Goal: Use online tool/utility

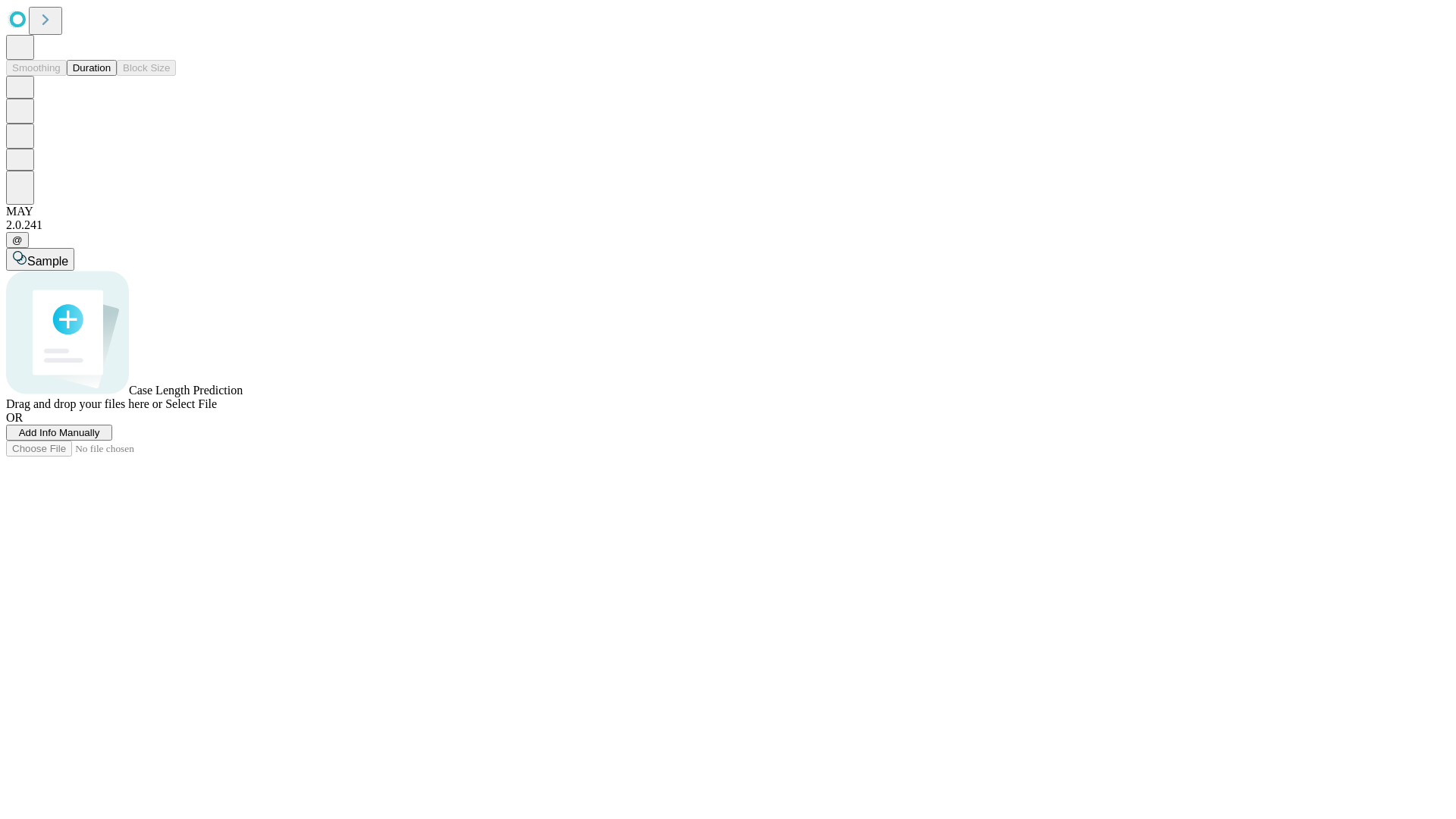
click at [217, 410] on span "Select File" at bounding box center [191, 404] width 52 height 13
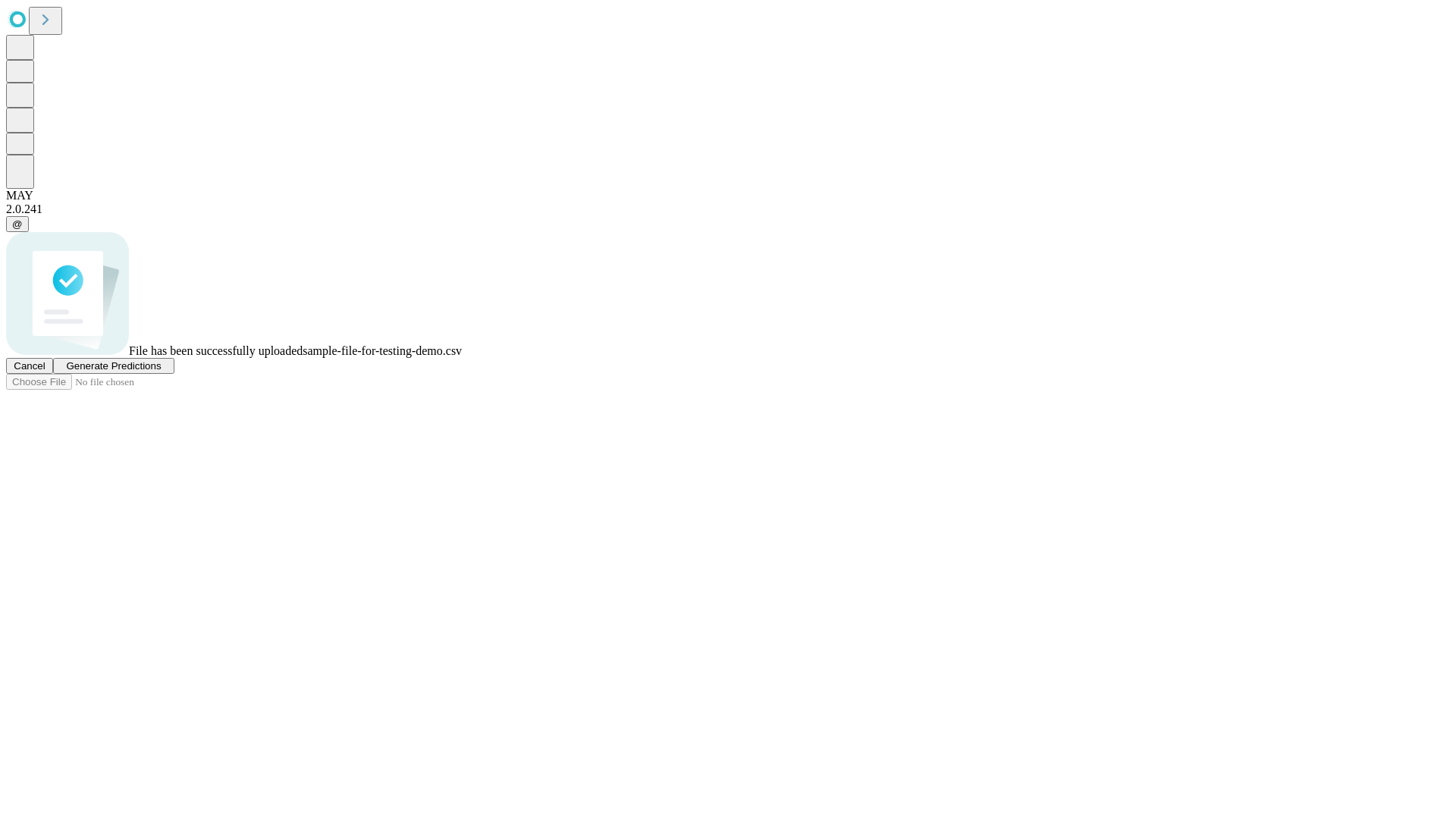
click at [161, 372] on span "Generate Predictions" at bounding box center [114, 365] width 95 height 12
